Goal: Download file/media

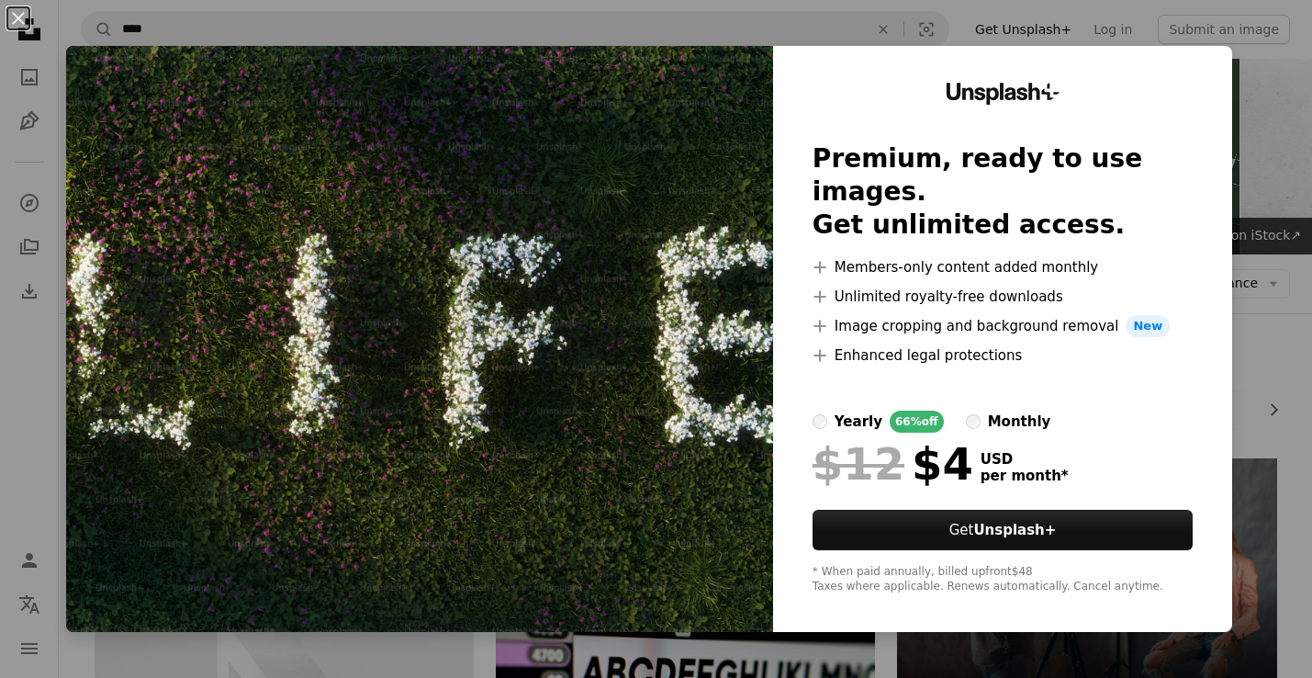
scroll to position [826, 0]
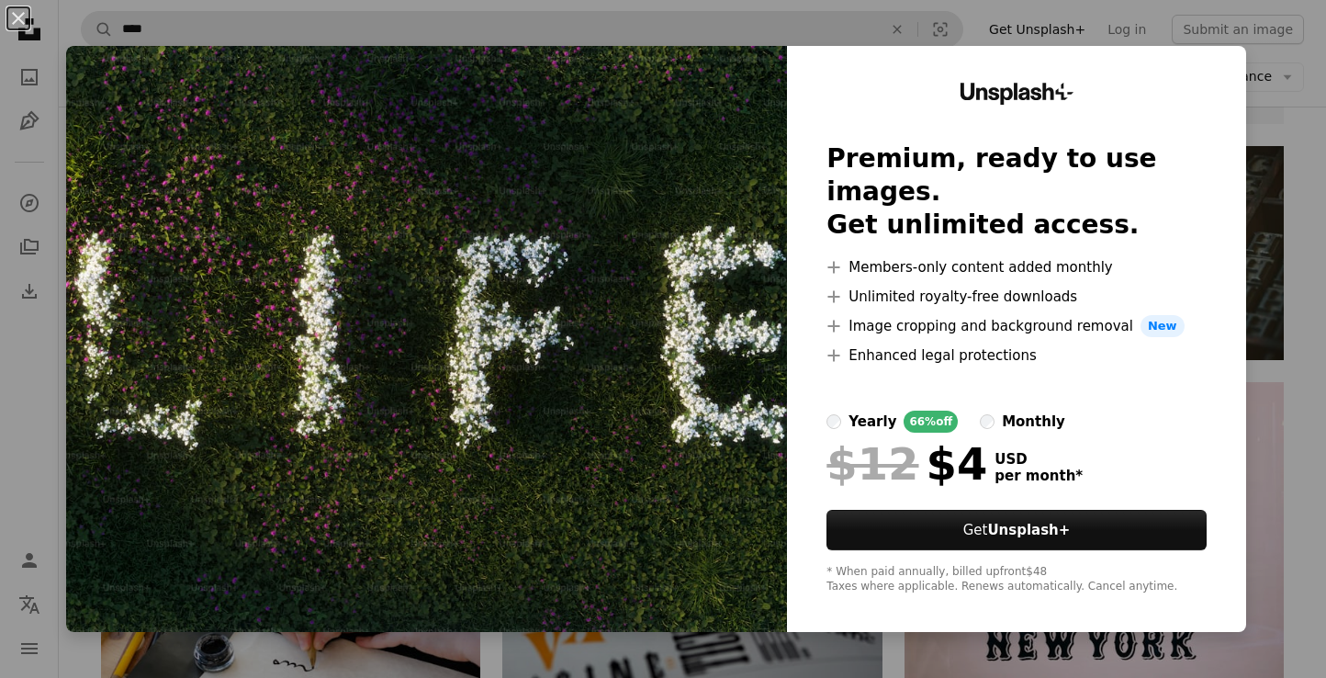
drag, startPoint x: 19, startPoint y: 24, endPoint x: 141, endPoint y: 43, distance: 123.6
click at [18, 24] on button "An X shape" at bounding box center [18, 18] width 22 height 22
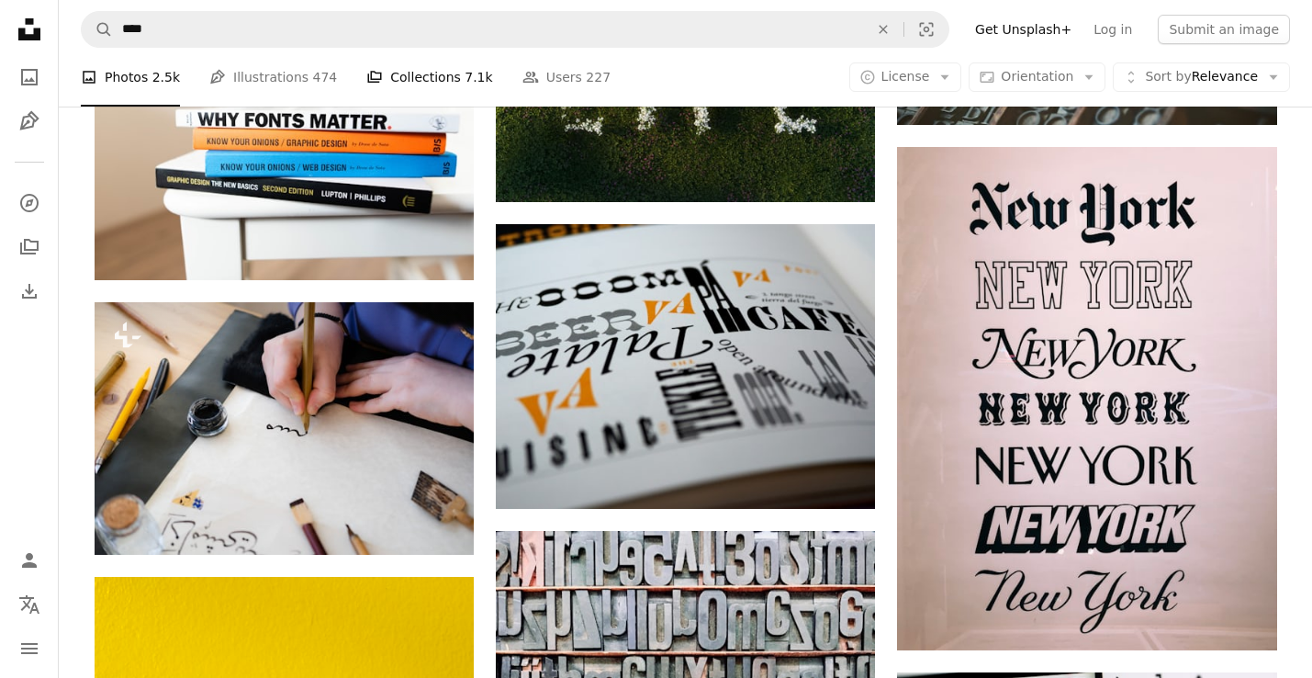
scroll to position [1102, 0]
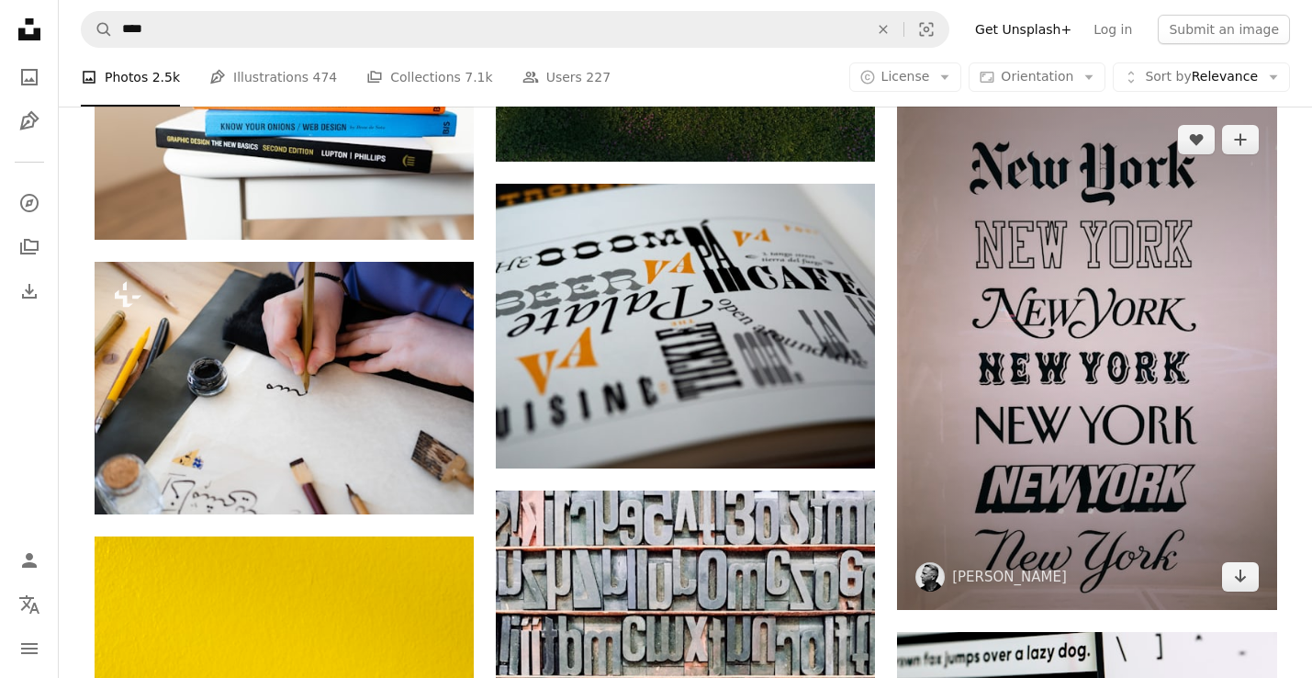
click at [1036, 307] on img at bounding box center [1086, 358] width 379 height 504
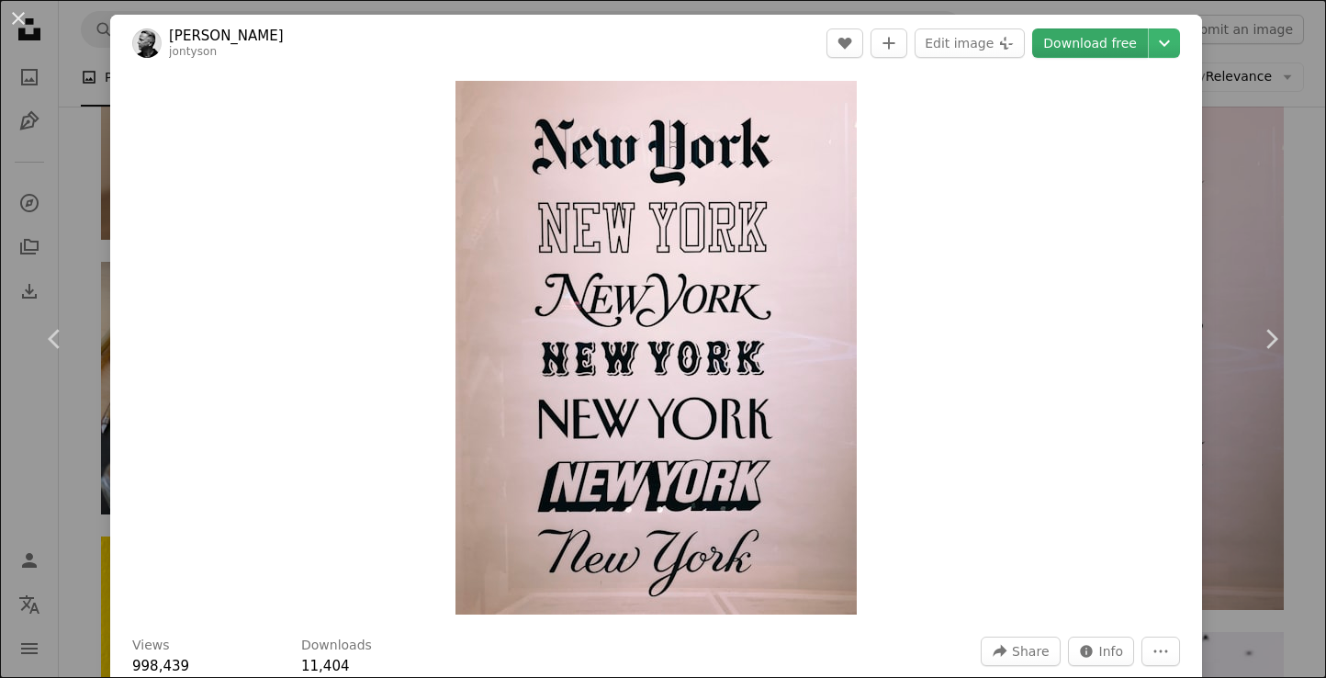
click at [1088, 43] on link "Download free" at bounding box center [1090, 42] width 116 height 29
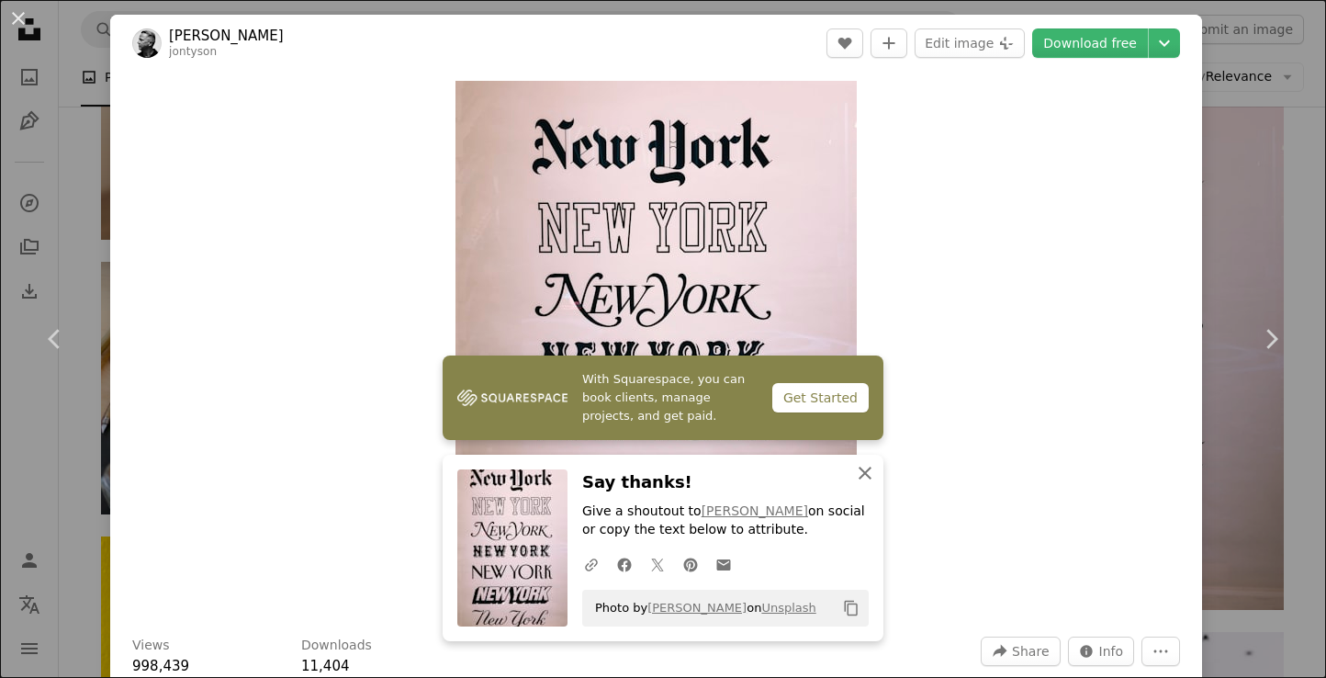
drag, startPoint x: 863, startPoint y: 473, endPoint x: 854, endPoint y: 465, distance: 12.4
click at [862, 474] on icon "An X shape" at bounding box center [865, 473] width 22 height 22
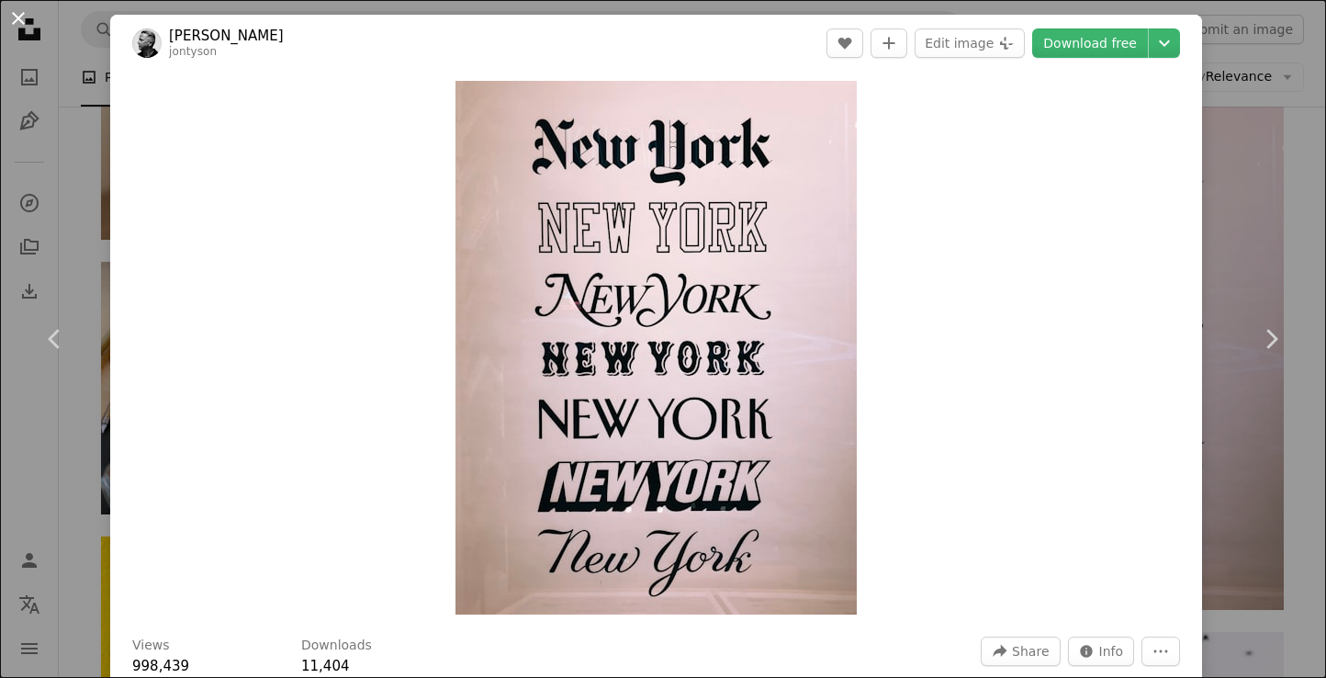
click at [14, 11] on button "An X shape" at bounding box center [18, 18] width 22 height 22
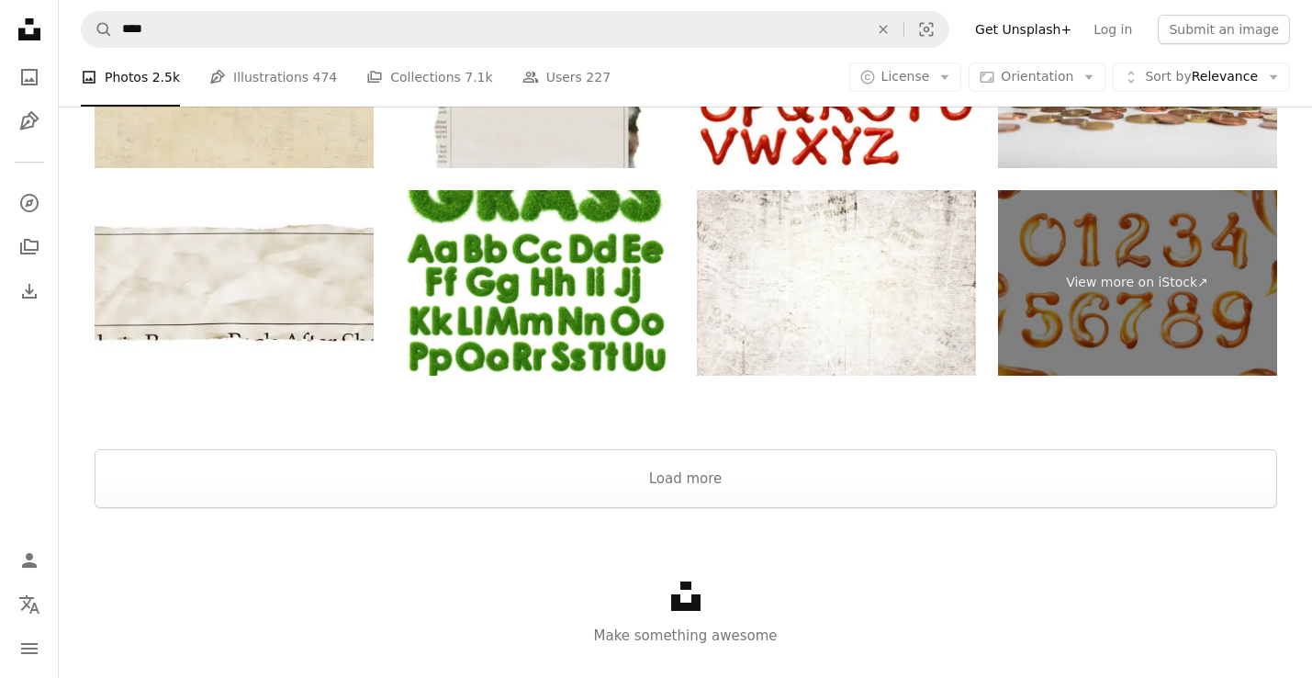
scroll to position [3598, 0]
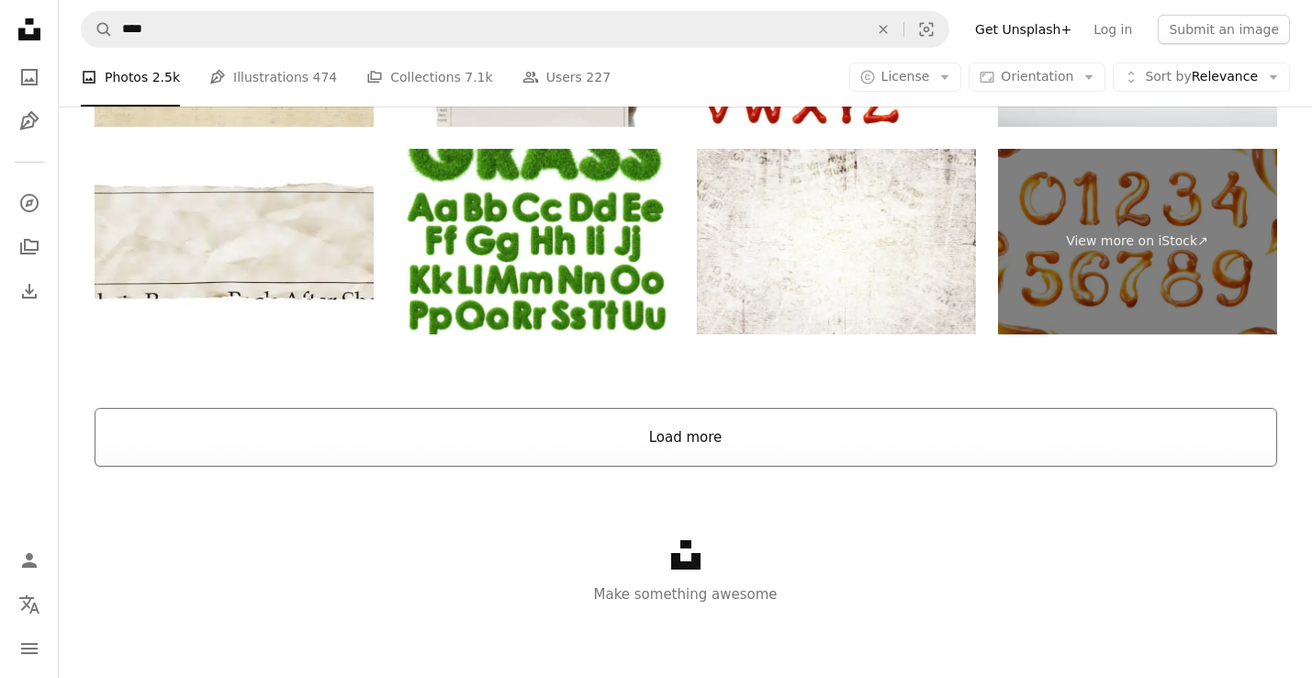
click at [654, 427] on button "Load more" at bounding box center [686, 437] width 1182 height 59
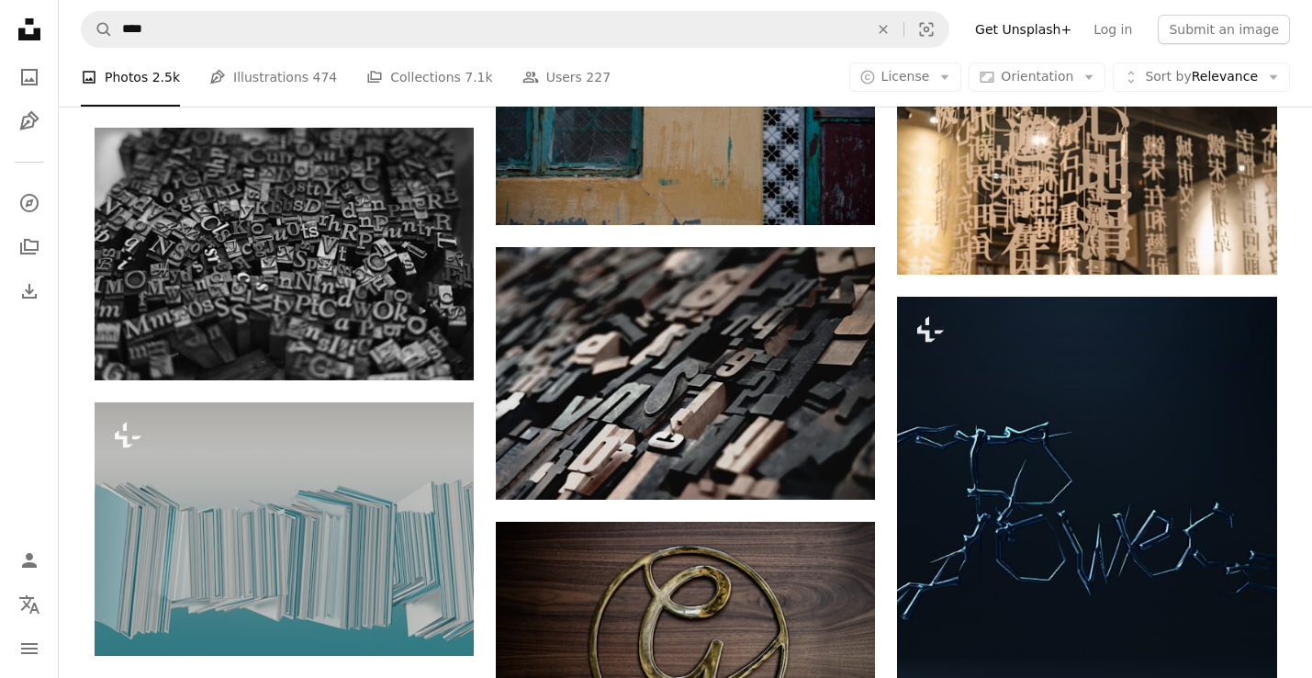
scroll to position [12044, 0]
